Goal: Task Accomplishment & Management: Use online tool/utility

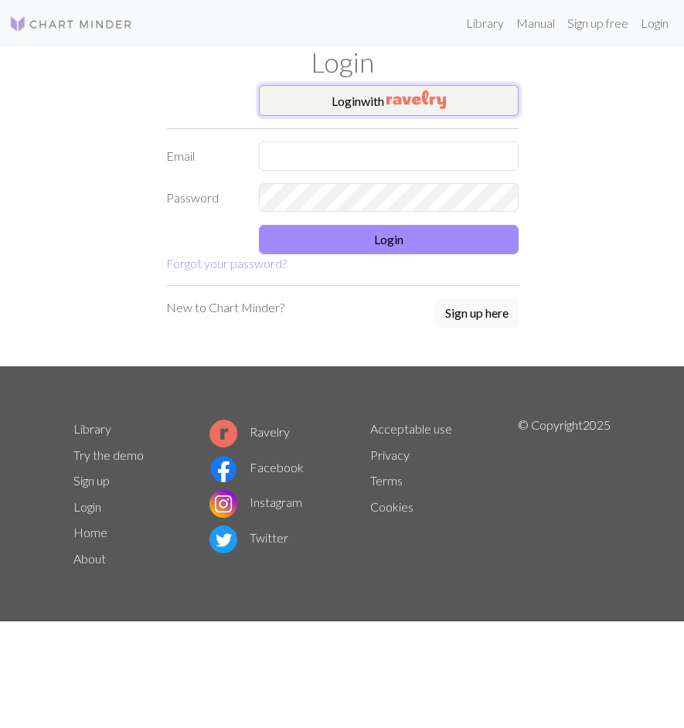
click at [403, 93] on img "button" at bounding box center [415, 99] width 59 height 19
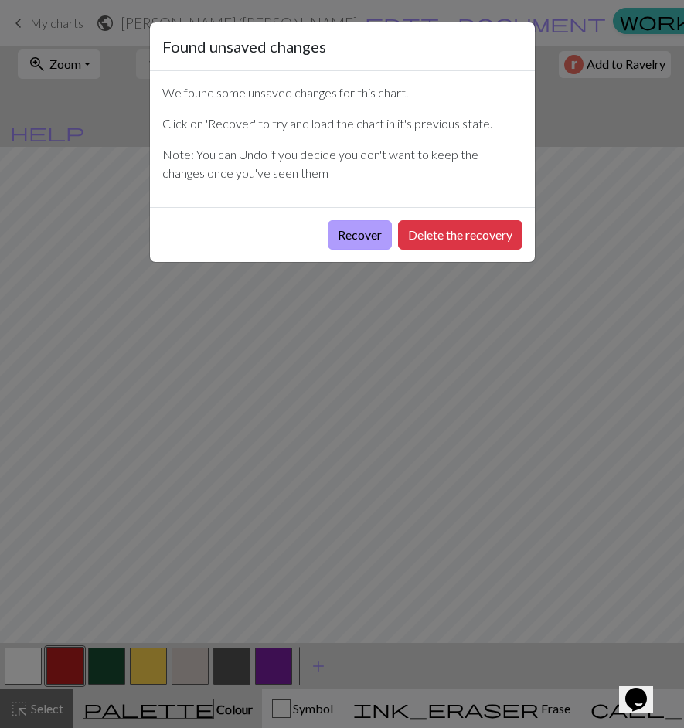
click at [366, 232] on button "Recover" at bounding box center [360, 234] width 64 height 29
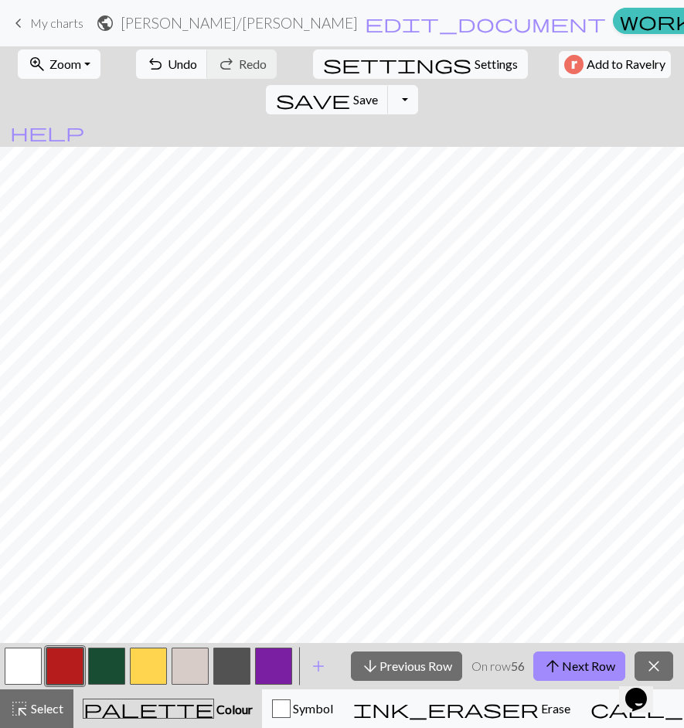
click at [73, 65] on span "Zoom" at bounding box center [65, 63] width 32 height 15
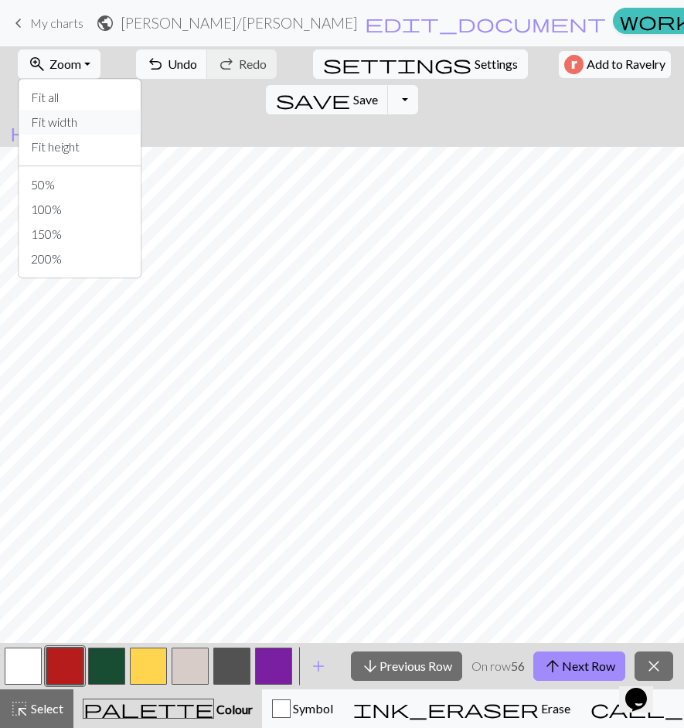
click at [72, 131] on button "Fit width" at bounding box center [80, 122] width 122 height 25
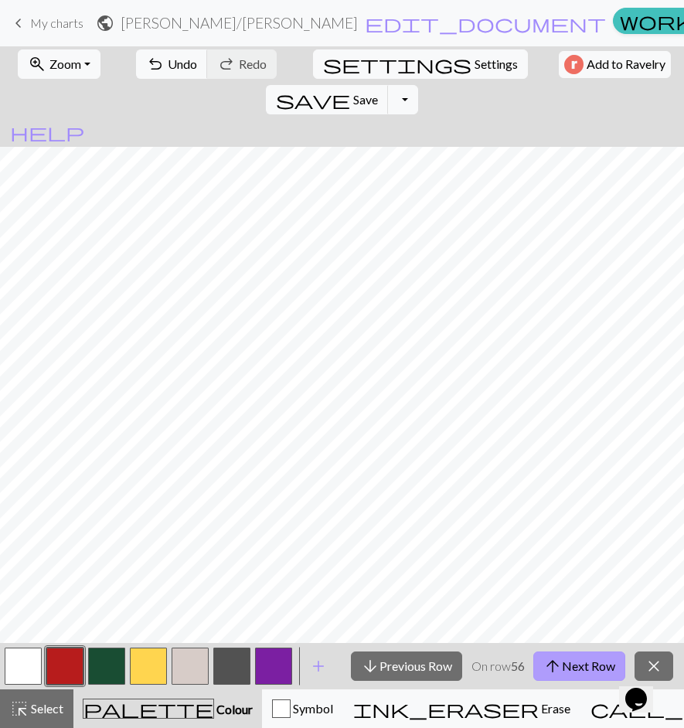
click at [568, 671] on button "arrow_upward Next Row" at bounding box center [579, 665] width 92 height 29
click at [588, 662] on button "arrow_upward Next Row" at bounding box center [579, 665] width 92 height 29
click at [586, 662] on button "arrow_upward Next Row" at bounding box center [579, 665] width 92 height 29
click at [633, 647] on div "arrow_downward Previous Row On row 59 arrow_upward Next Row close" at bounding box center [512, 666] width 344 height 46
click at [586, 660] on button "arrow_upward Next Row" at bounding box center [579, 665] width 92 height 29
